Goal: Navigation & Orientation: Find specific page/section

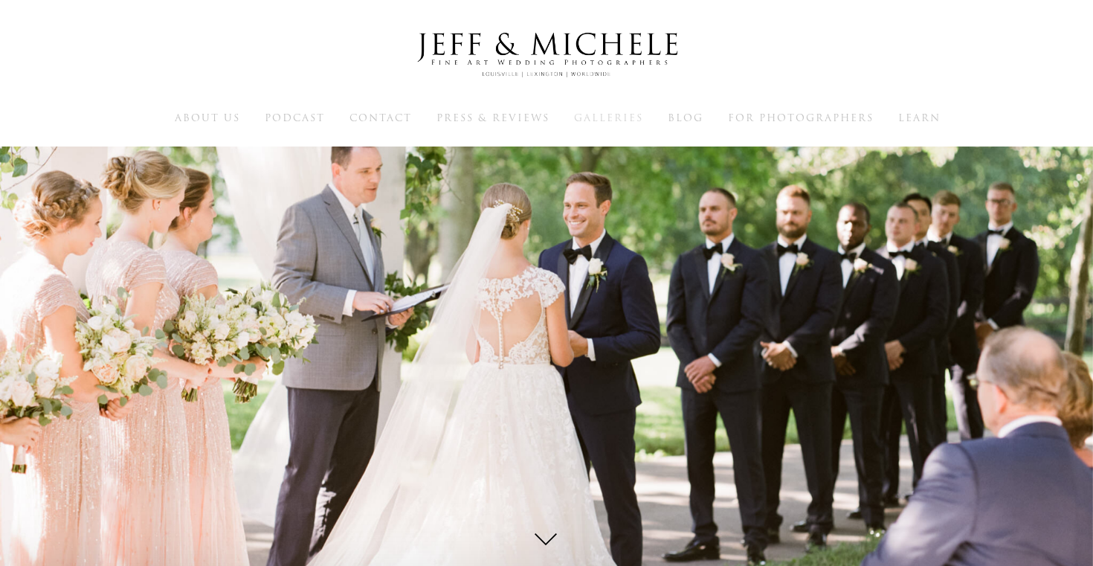
click at [619, 123] on span "Galleries" at bounding box center [608, 118] width 69 height 14
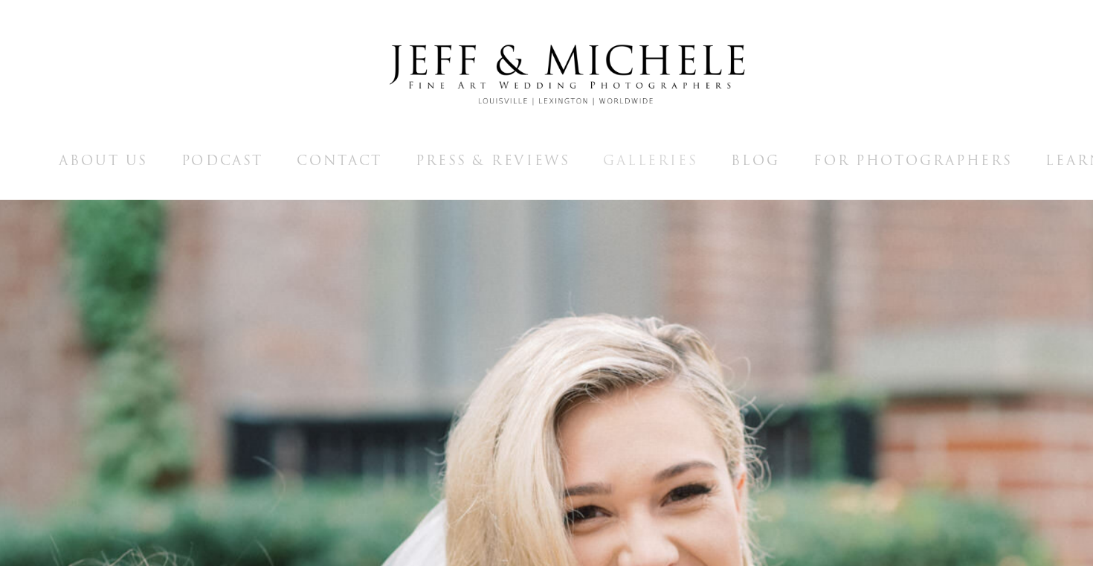
click at [615, 118] on span "Galleries" at bounding box center [608, 118] width 69 height 14
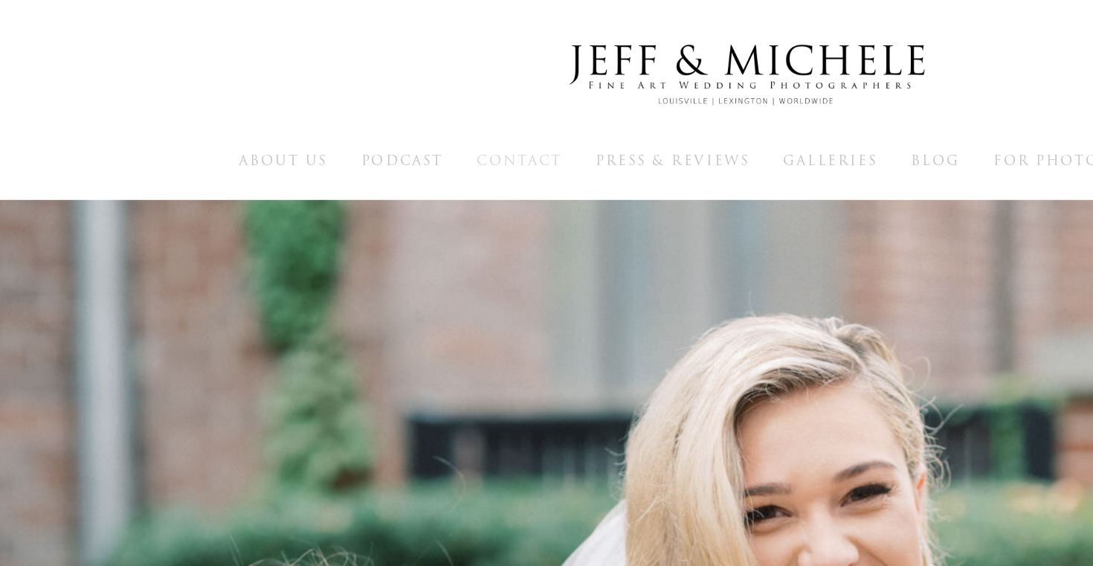
click at [389, 112] on span "Contact" at bounding box center [380, 118] width 62 height 14
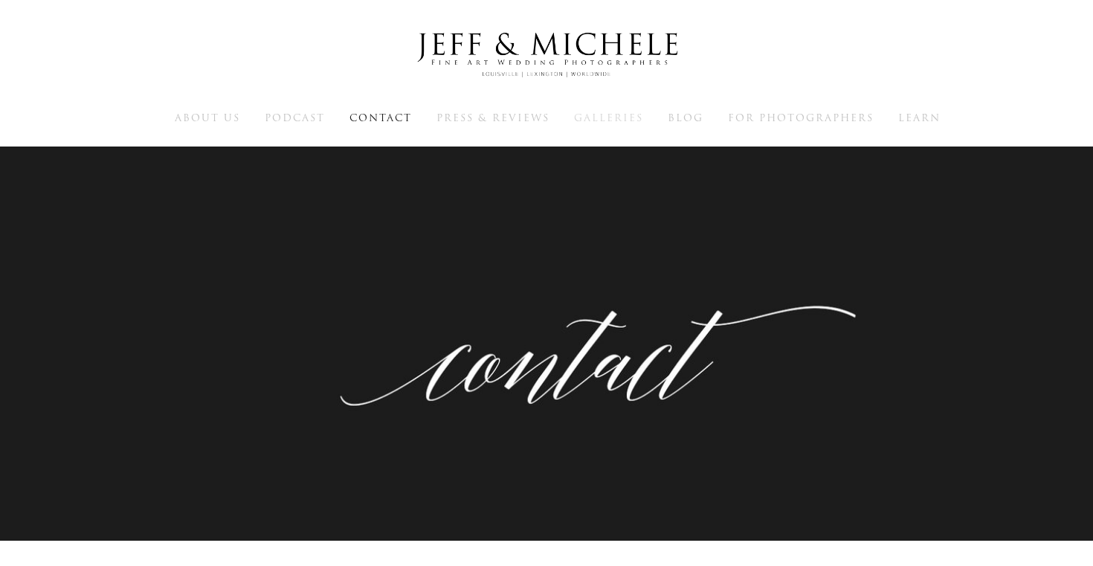
click at [629, 120] on span "Galleries" at bounding box center [608, 118] width 69 height 14
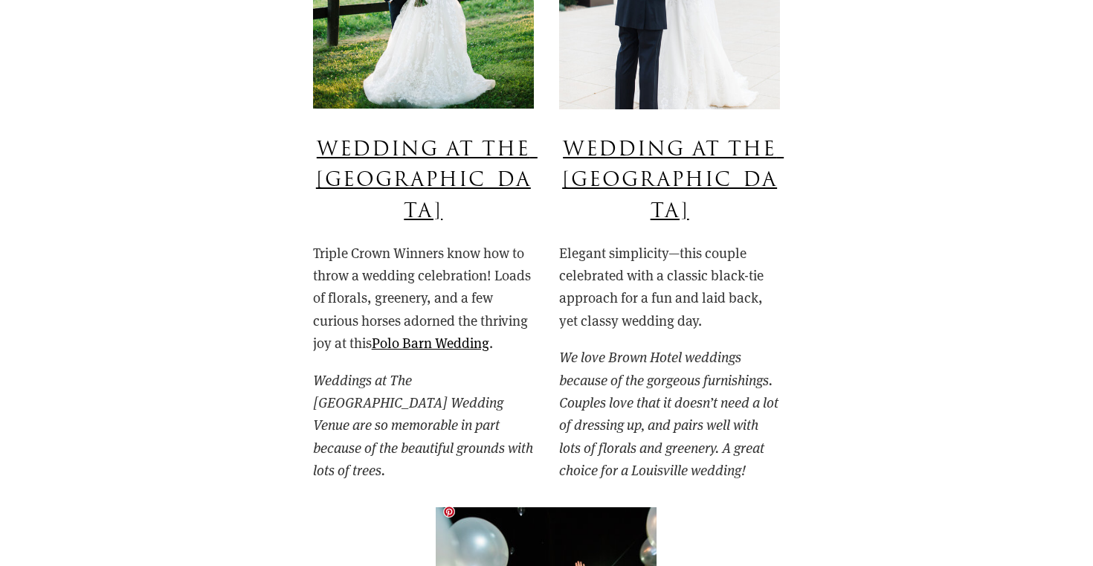
scroll to position [2078, 0]
